Goal: Information Seeking & Learning: Learn about a topic

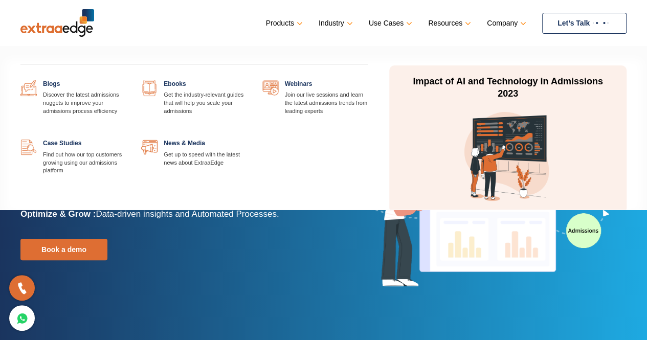
click at [466, 20] on link "Resources" at bounding box center [448, 23] width 41 height 15
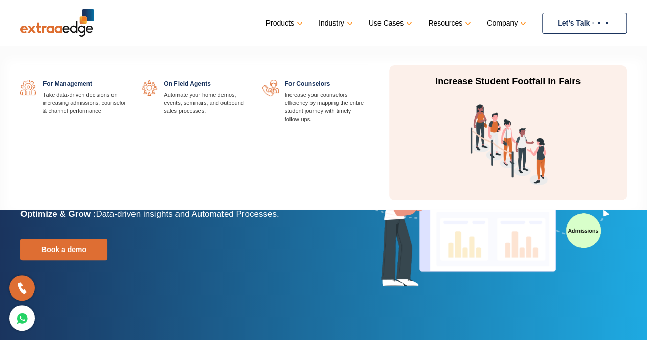
click at [385, 22] on link "Use Cases" at bounding box center [389, 23] width 41 height 15
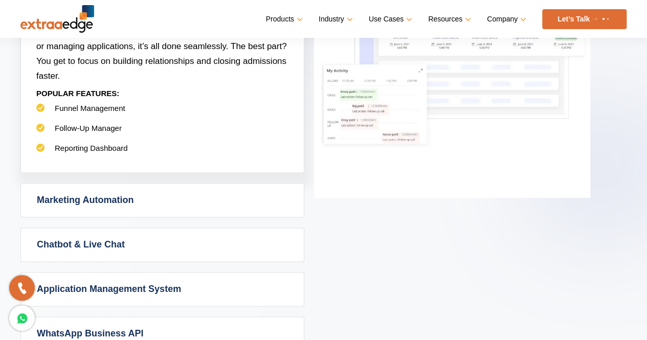
scroll to position [614, 0]
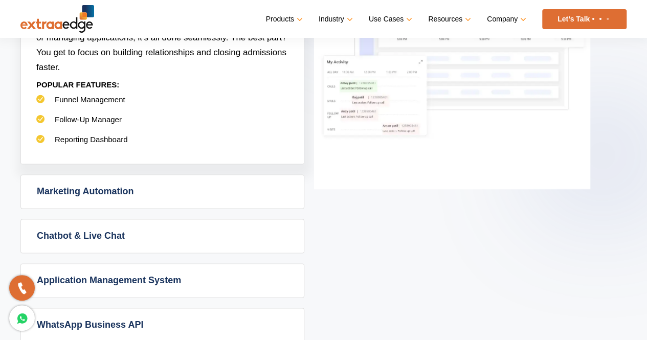
click at [153, 183] on link "Marketing Automation" at bounding box center [162, 191] width 283 height 33
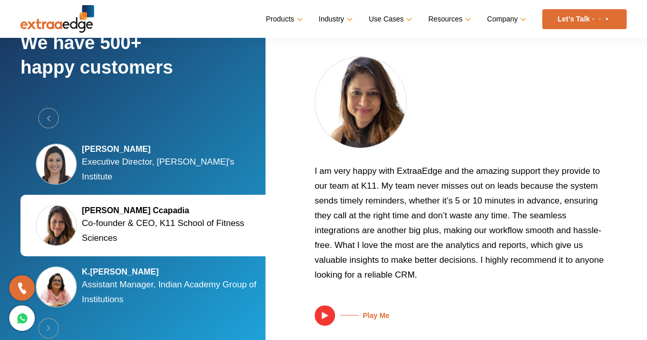
scroll to position [1943, 0]
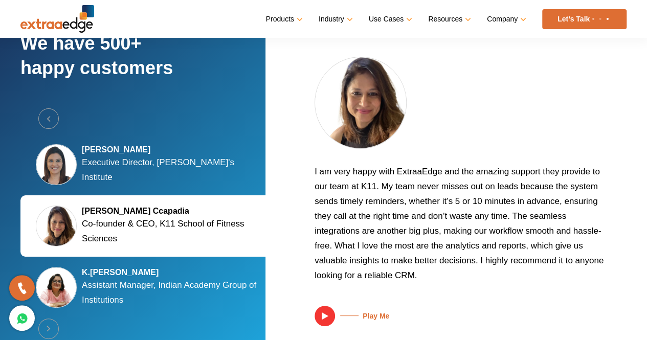
click at [155, 155] on h5 "[PERSON_NAME]" at bounding box center [174, 150] width 184 height 10
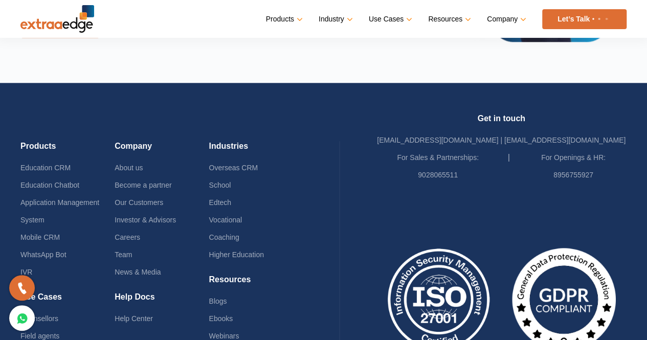
scroll to position [2454, 0]
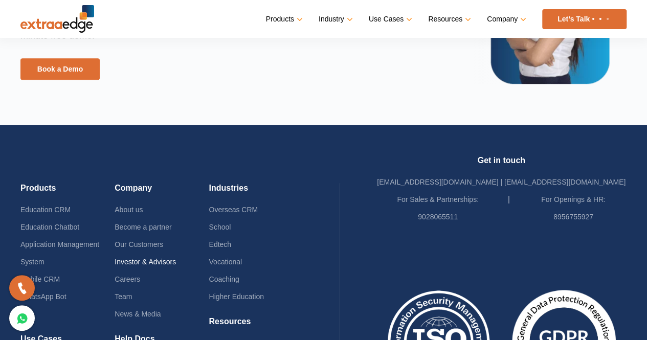
click at [154, 258] on link "Investor & Advisors" at bounding box center [145, 262] width 61 height 8
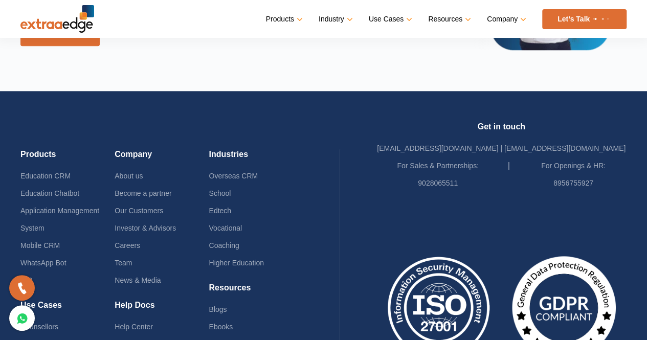
scroll to position [2467, 0]
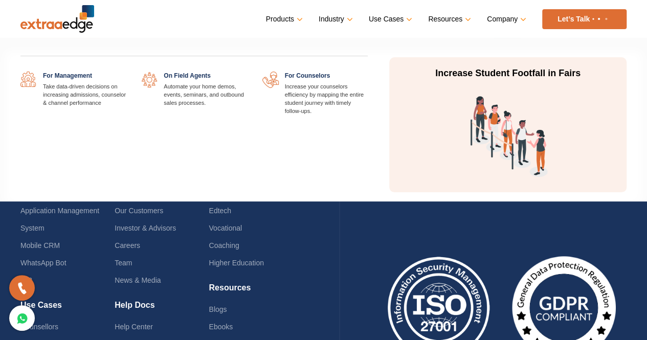
click at [402, 20] on link "Use Cases" at bounding box center [389, 19] width 41 height 15
click at [247, 72] on link at bounding box center [247, 72] width 0 height 0
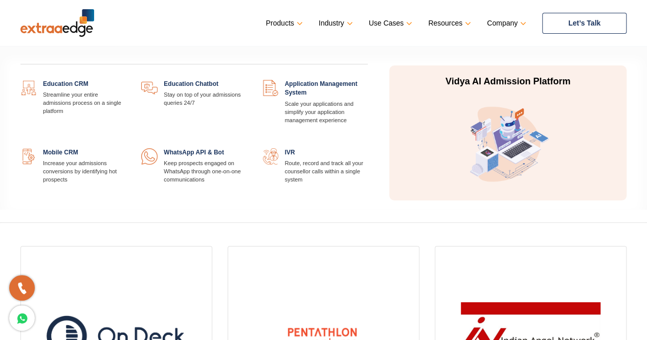
click at [301, 21] on link "Products" at bounding box center [283, 23] width 35 height 15
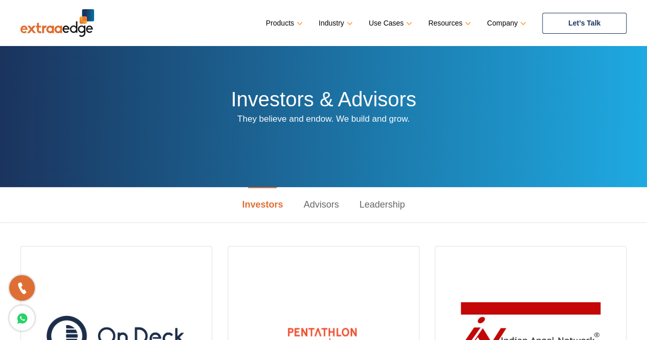
click at [564, 16] on link "Let’s Talk" at bounding box center [584, 23] width 84 height 21
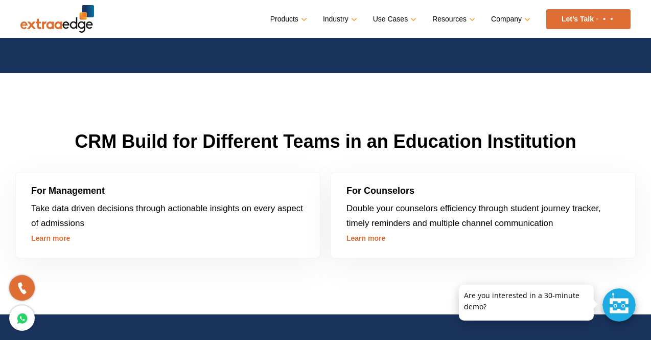
scroll to position [2645, 0]
